Goal: Task Accomplishment & Management: Use online tool/utility

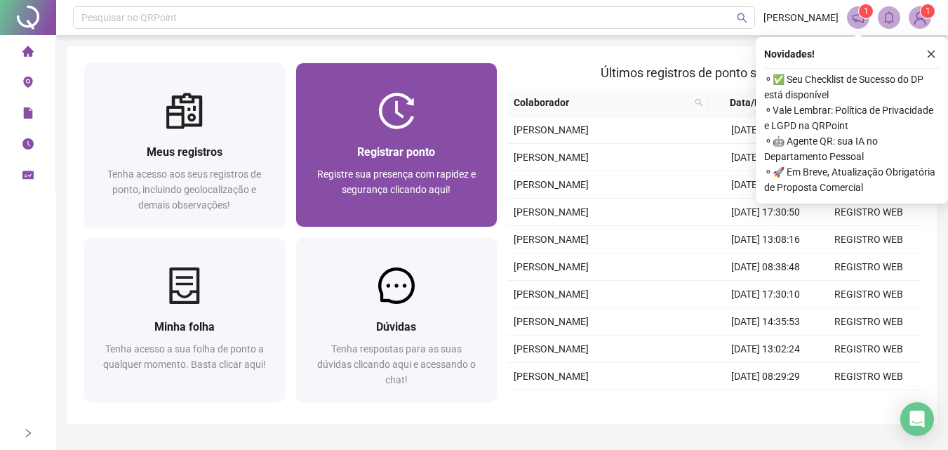
click at [374, 126] on div at bounding box center [396, 111] width 201 height 36
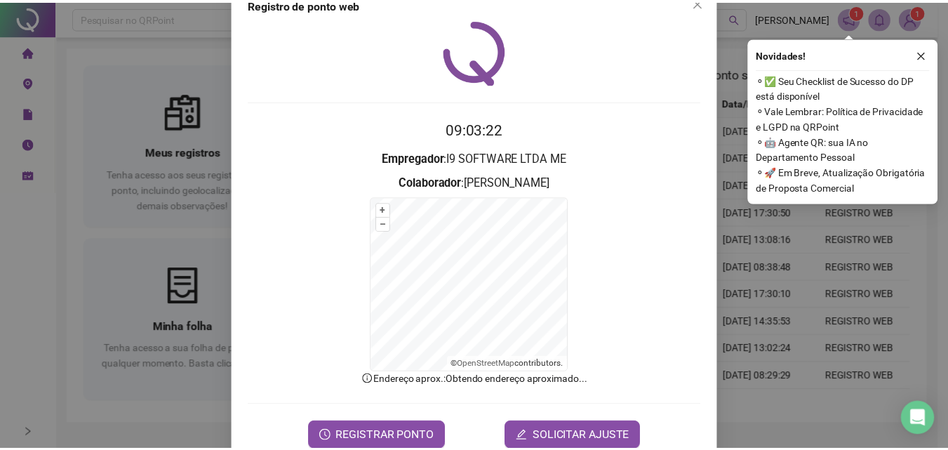
scroll to position [63, 0]
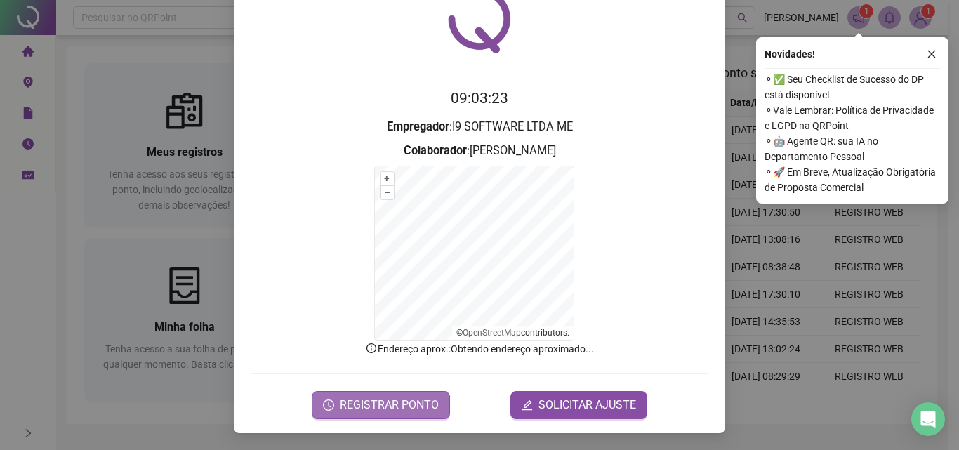
click at [348, 393] on button "REGISTRAR PONTO" at bounding box center [381, 405] width 138 height 28
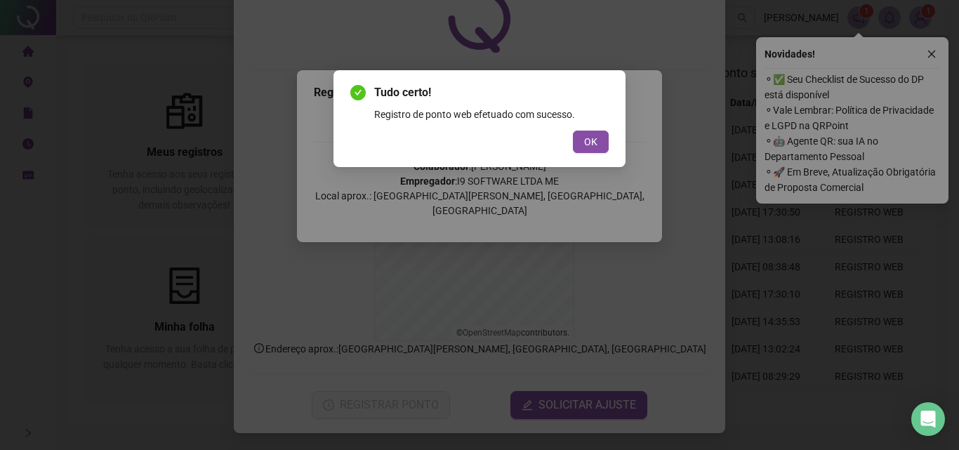
click at [93, 272] on div "Tudo certo! Registro de ponto web efetuado com sucesso. OK" at bounding box center [479, 225] width 959 height 450
click at [51, 199] on div "Tudo certo! Registro de ponto web efetuado com sucesso. OK" at bounding box center [479, 225] width 959 height 450
click at [596, 148] on span "OK" at bounding box center [590, 141] width 13 height 15
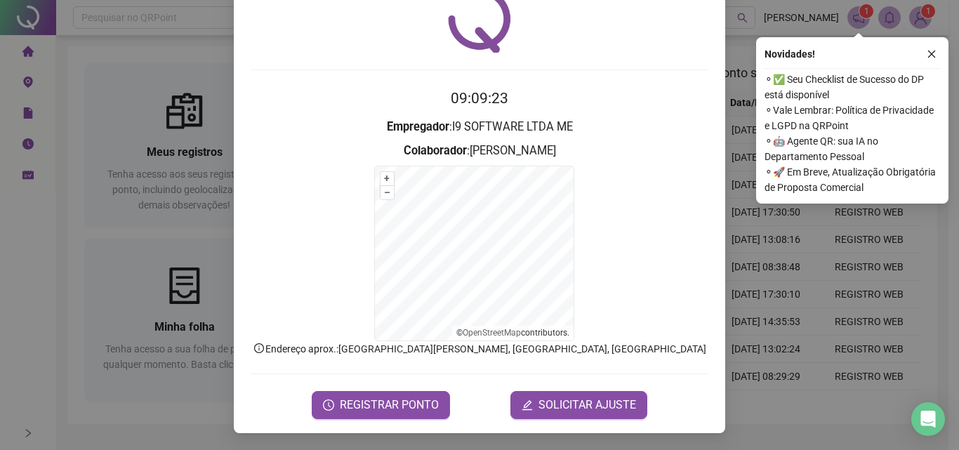
click at [55, 244] on div "Registro de ponto web 09:09:23 Empregador : I9 SOFTWARE LTDA ME Colaborador : […" at bounding box center [479, 225] width 959 height 450
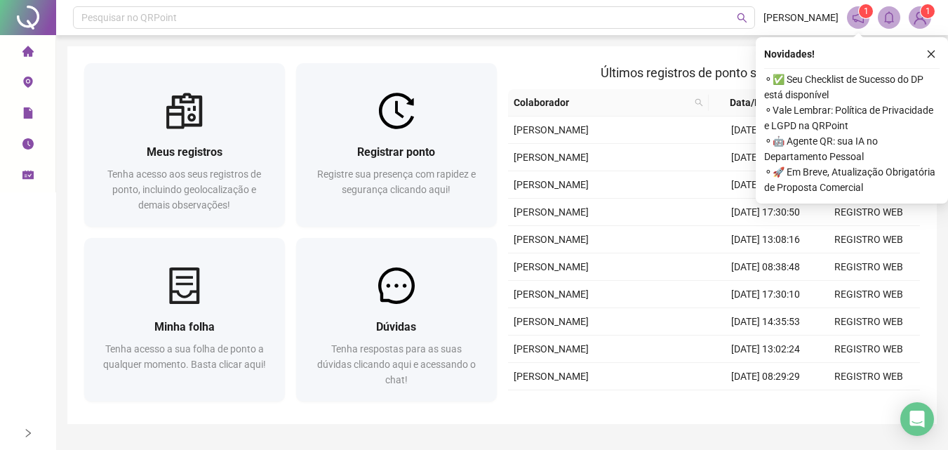
click at [36, 112] on li "Espelho de ponto" at bounding box center [28, 114] width 50 height 28
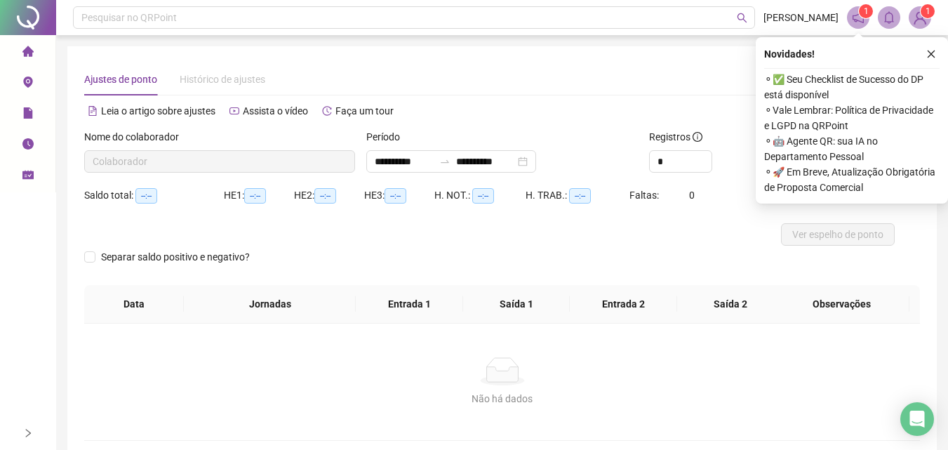
type input "**********"
click at [27, 58] on span "home" at bounding box center [27, 53] width 11 height 28
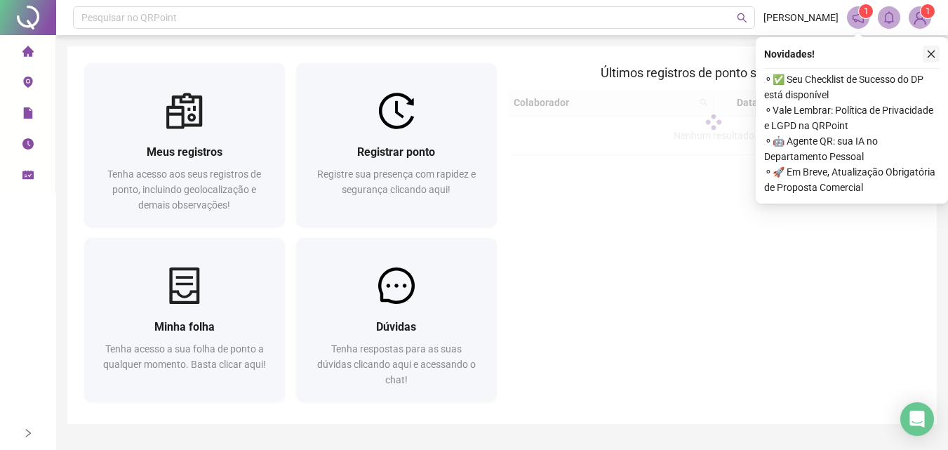
click at [931, 53] on icon "close" at bounding box center [931, 54] width 10 height 10
